Goal: Check status: Check status

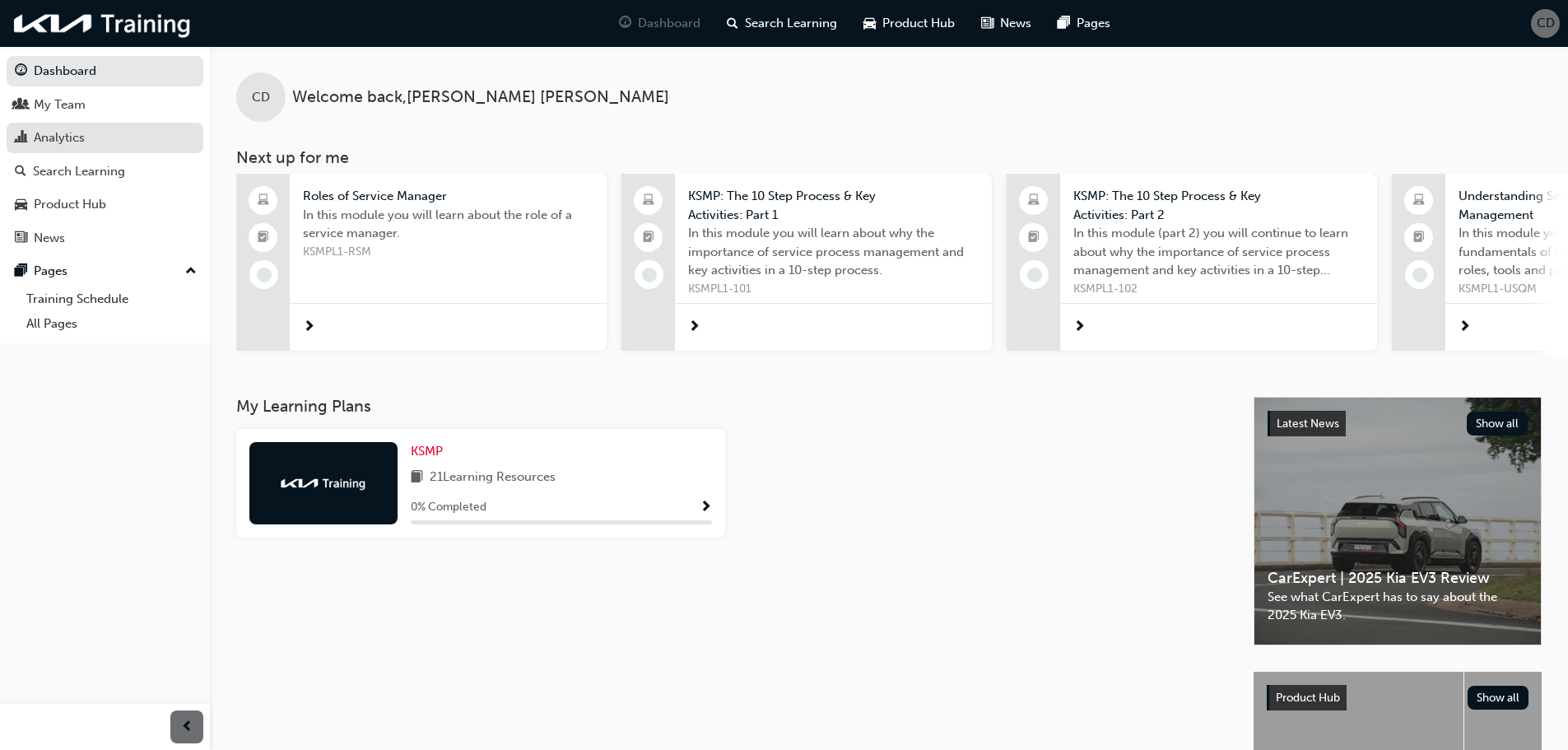
click at [73, 138] on div "Analytics" at bounding box center [60, 137] width 51 height 19
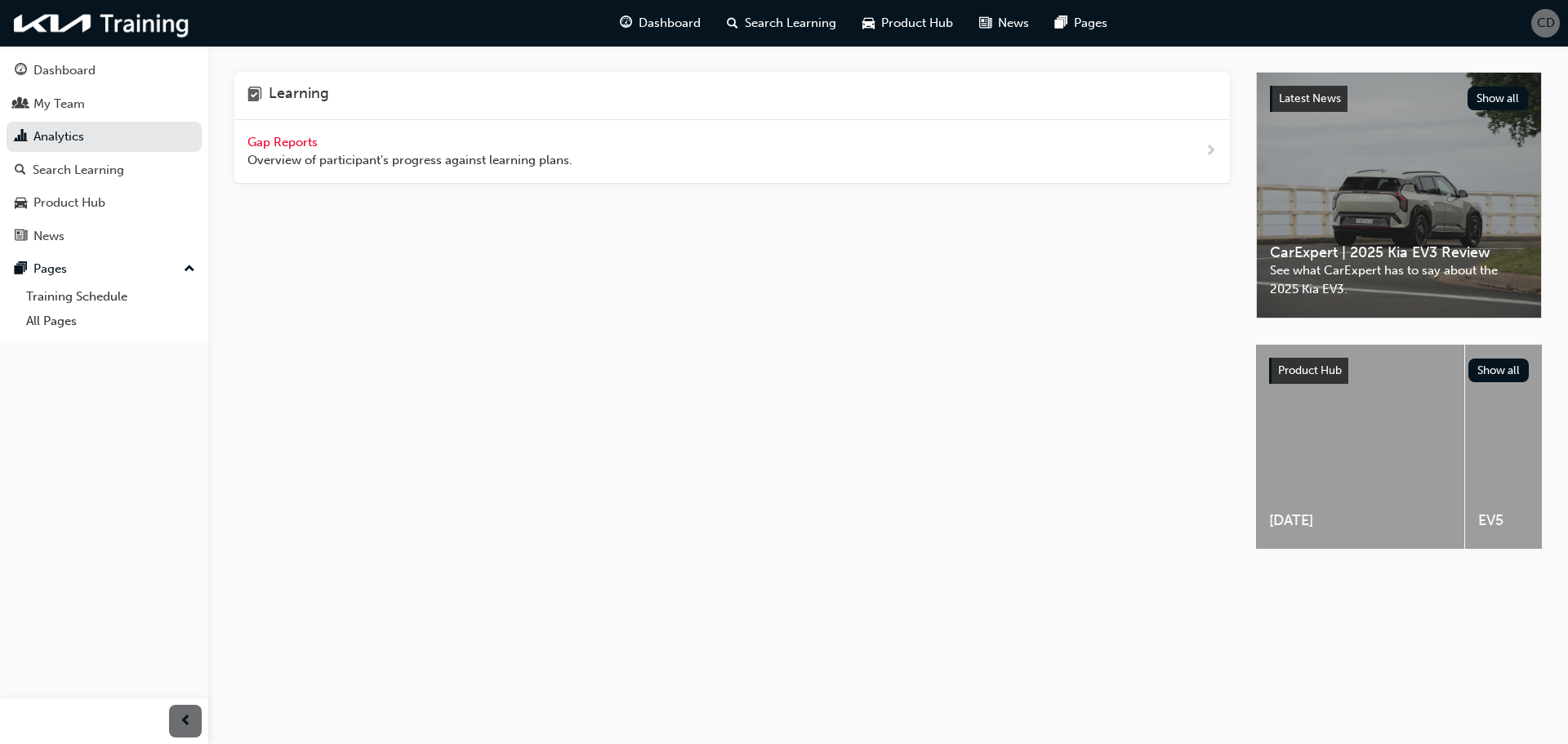
click at [264, 142] on span "Gap Reports" at bounding box center [284, 141] width 74 height 14
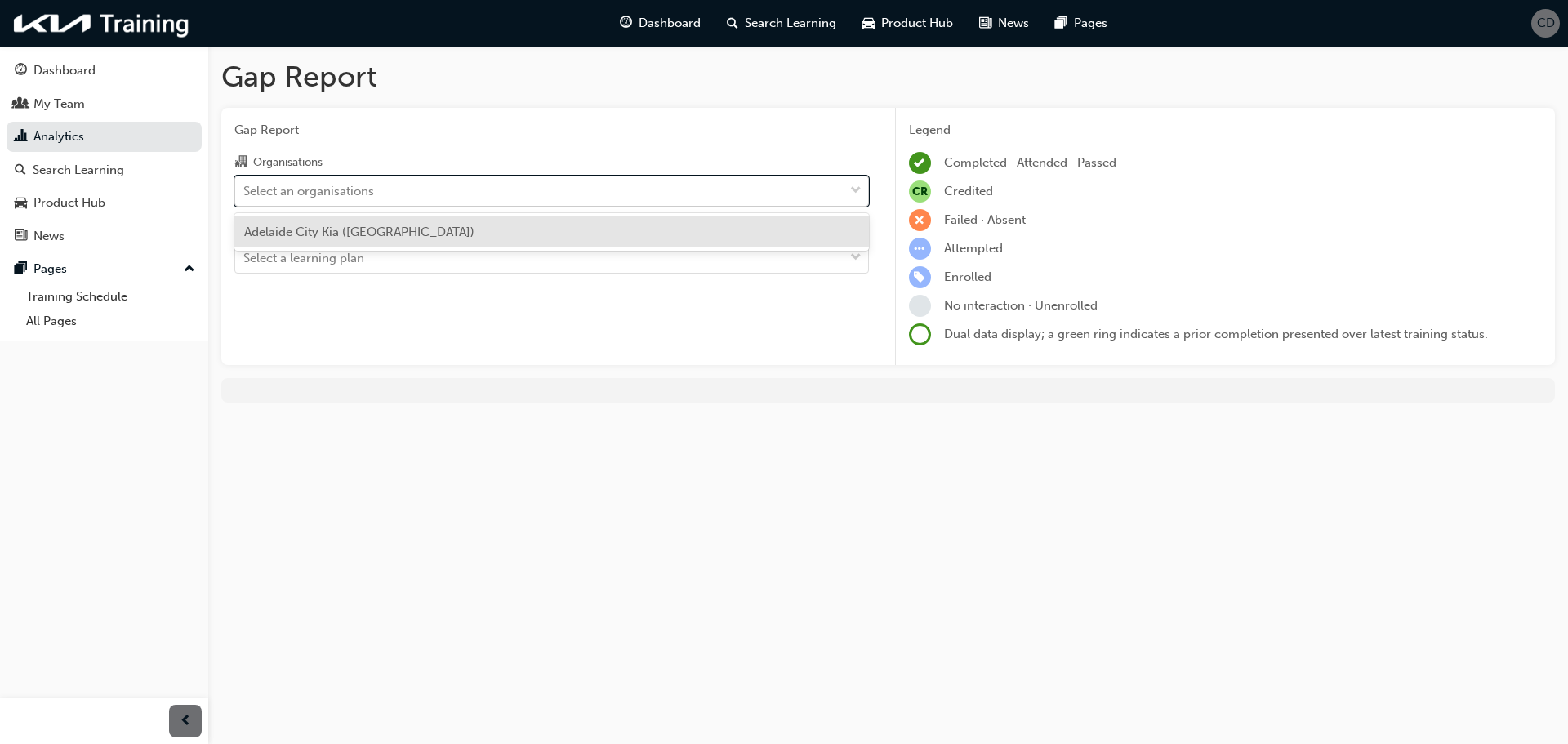
click at [363, 195] on div "Select an organisations" at bounding box center [308, 190] width 130 height 19
click at [245, 195] on input "Organisations option [GEOGRAPHIC_DATA] ([GEOGRAPHIC_DATA]) focused, 1 of 1. 1 r…" at bounding box center [244, 190] width 2 height 14
click at [359, 229] on span "Adelaide City Kia ([GEOGRAPHIC_DATA])" at bounding box center [359, 231] width 230 height 14
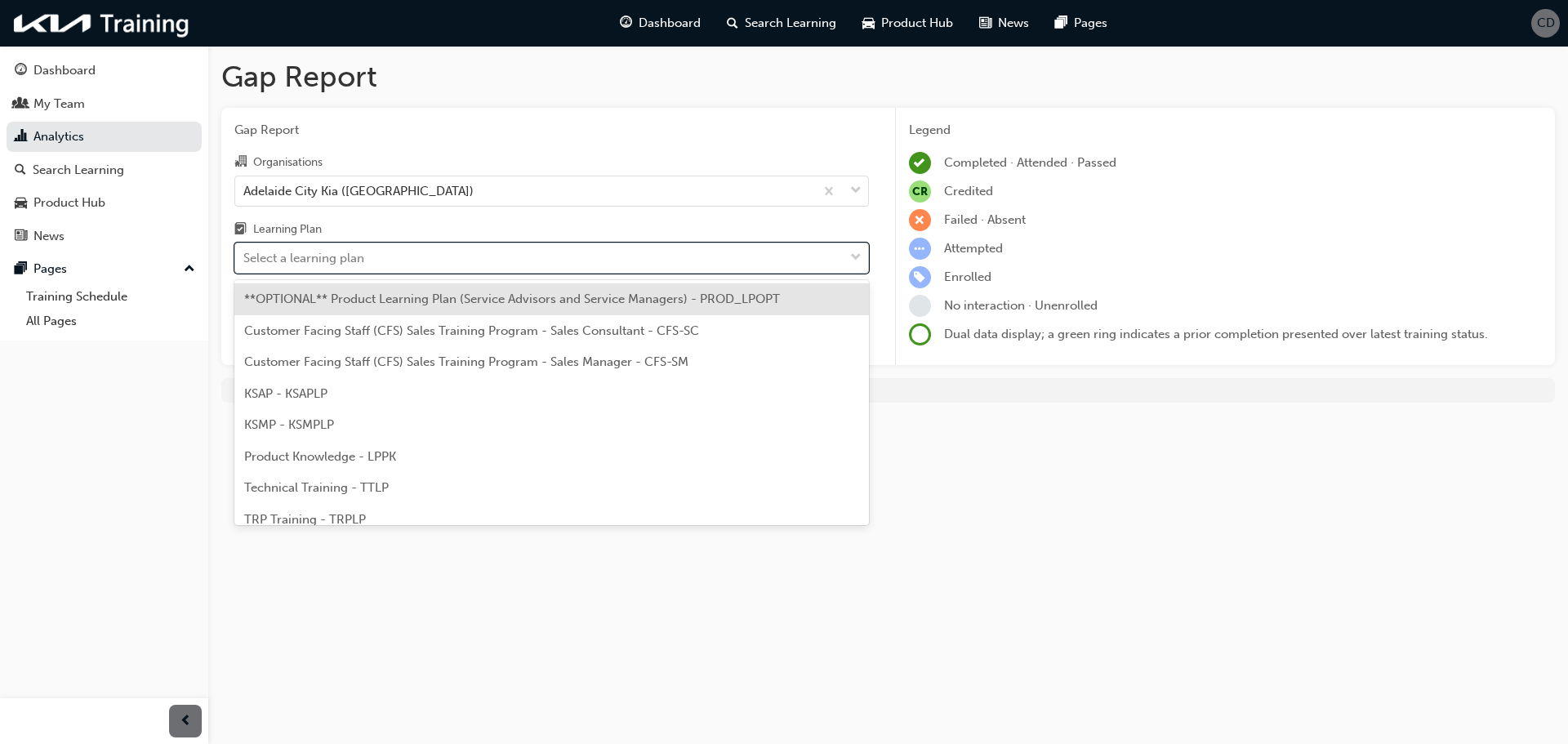
click at [345, 254] on div "Select a learning plan" at bounding box center [303, 258] width 121 height 19
click at [245, 254] on input "Learning Plan option **OPTIONAL** Product Learning Plan (Service Advisors and S…" at bounding box center [244, 257] width 2 height 14
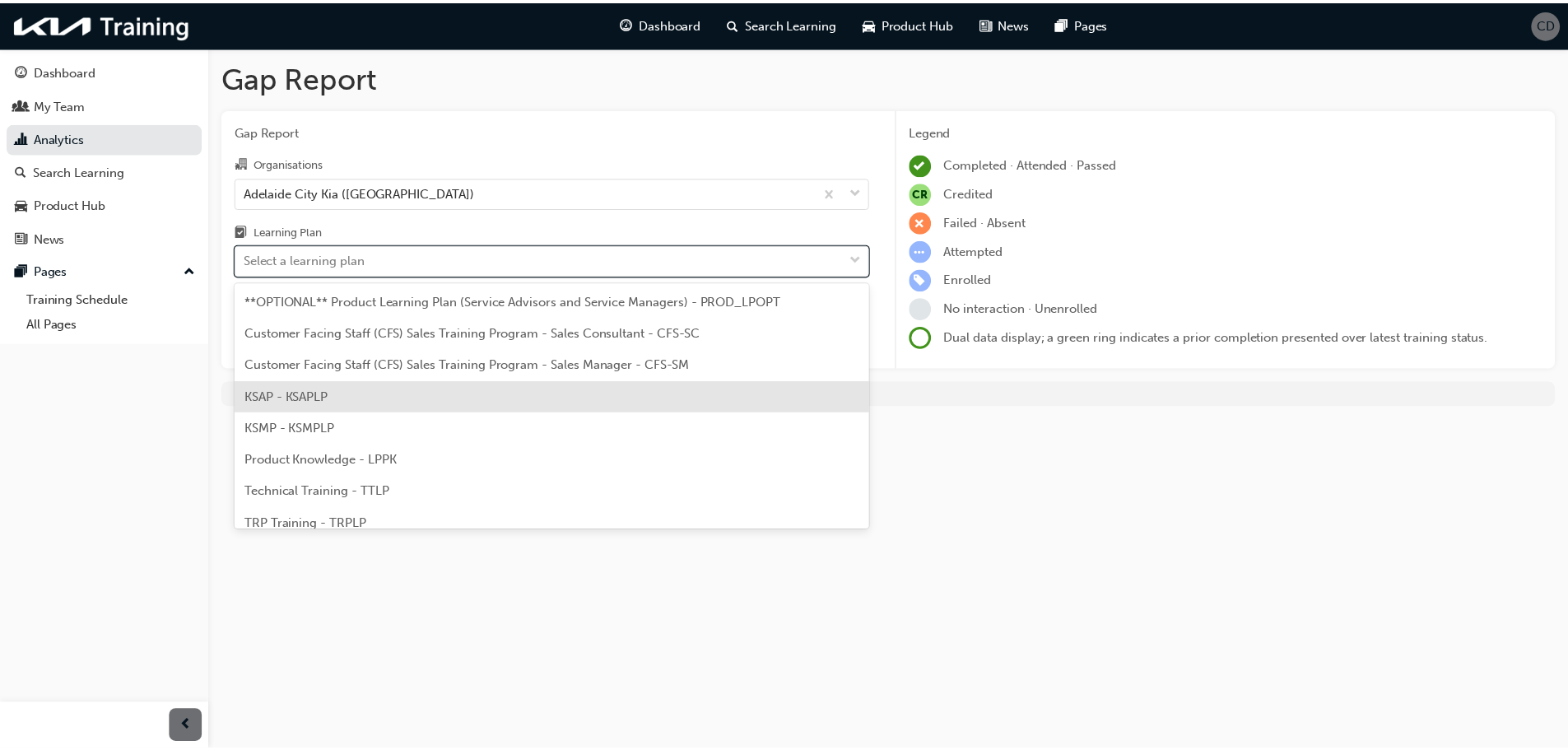
scroll to position [45, 0]
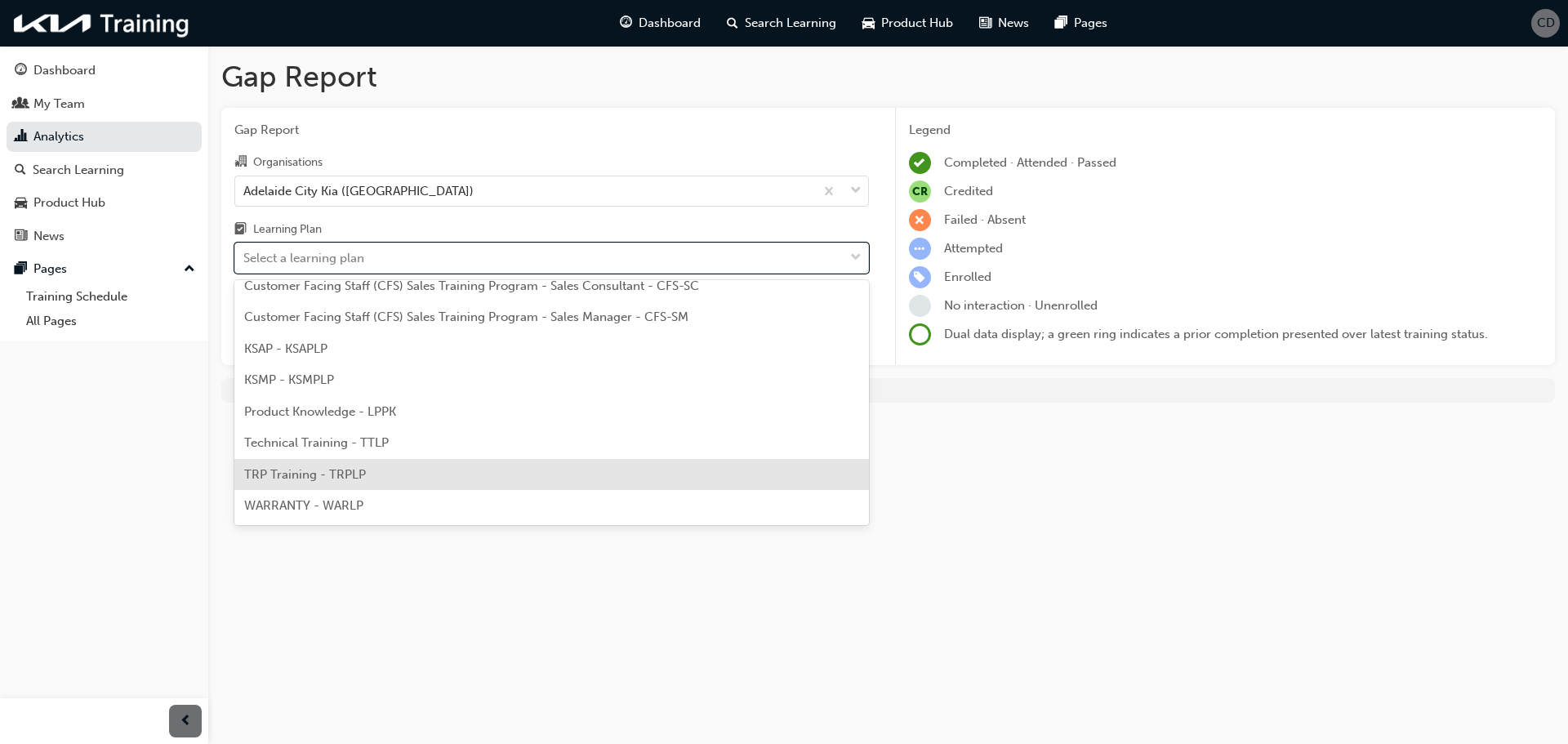
click at [346, 482] on div "TRP Training - TRPLP" at bounding box center [551, 475] width 634 height 32
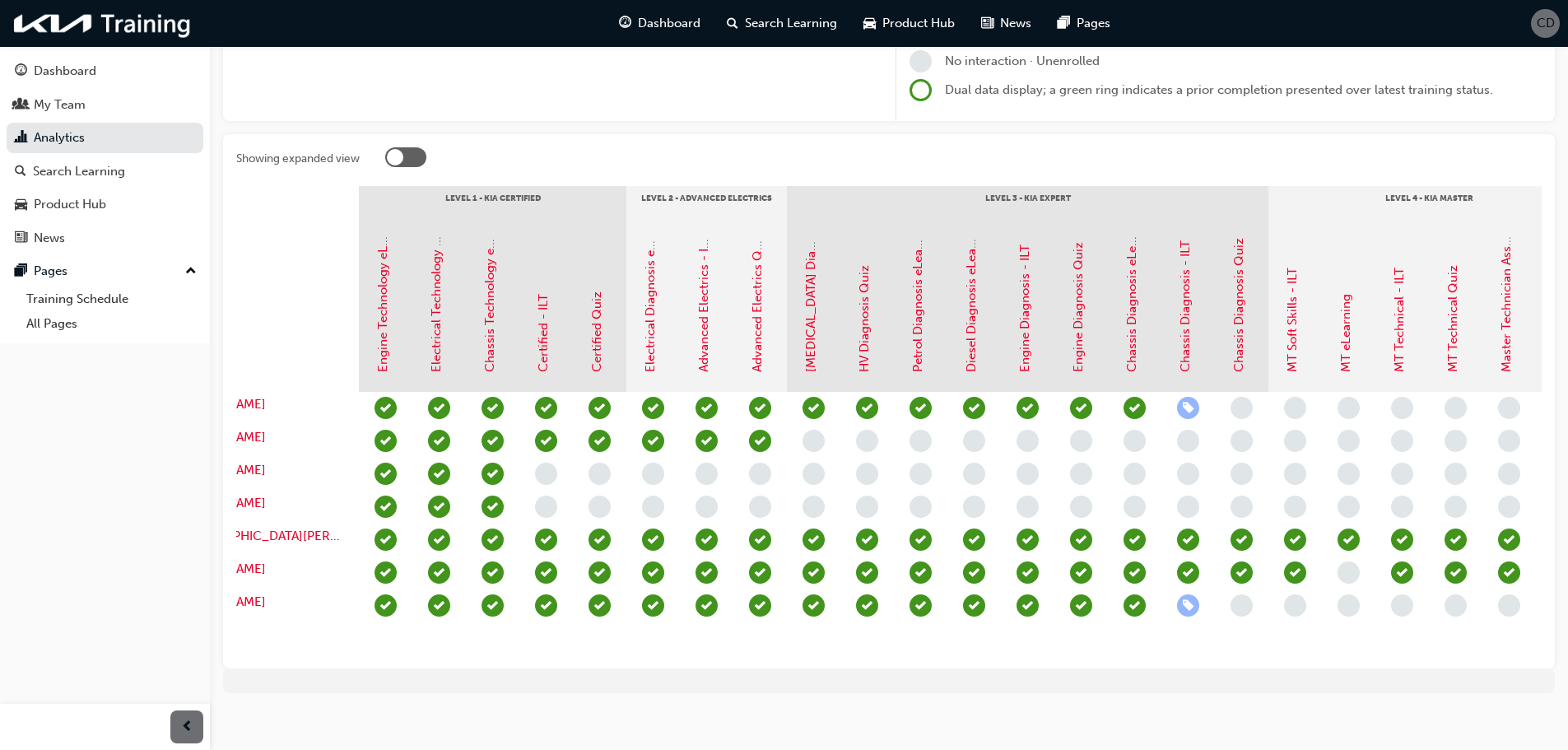
scroll to position [0, 193]
